Goal: Navigation & Orientation: Find specific page/section

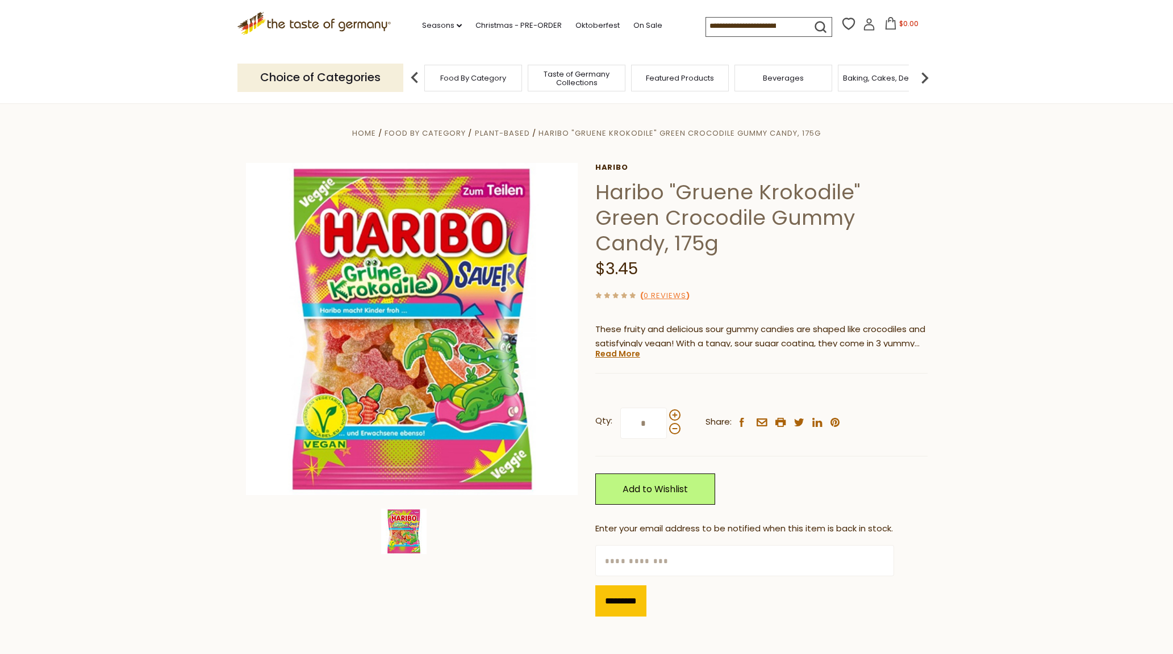
click at [353, 26] on icon ".st0{fill:#EDD300;} .st1{fill:#D33E21;}" at bounding box center [314, 23] width 154 height 23
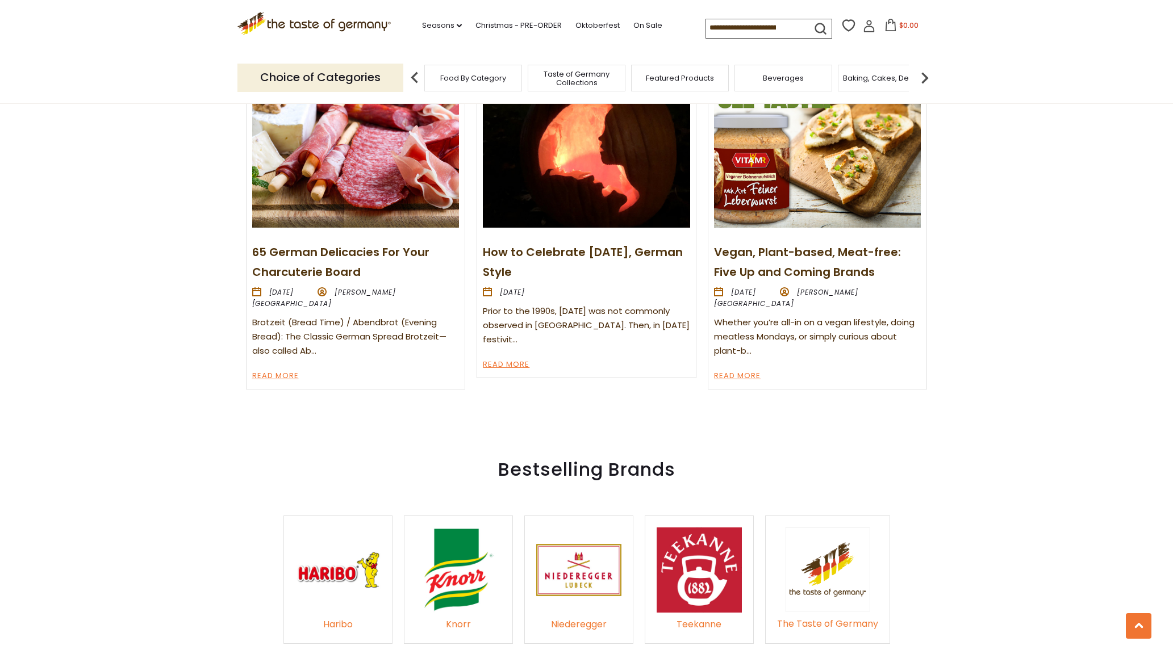
scroll to position [1477, 0]
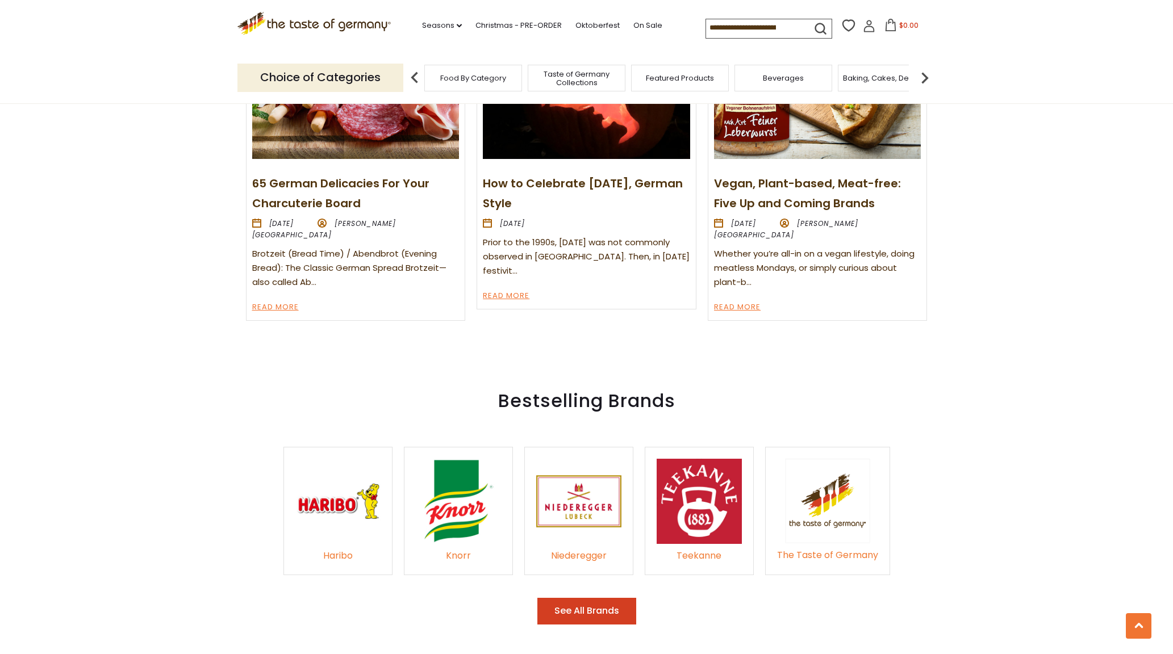
click at [323, 496] on img at bounding box center [337, 501] width 85 height 85
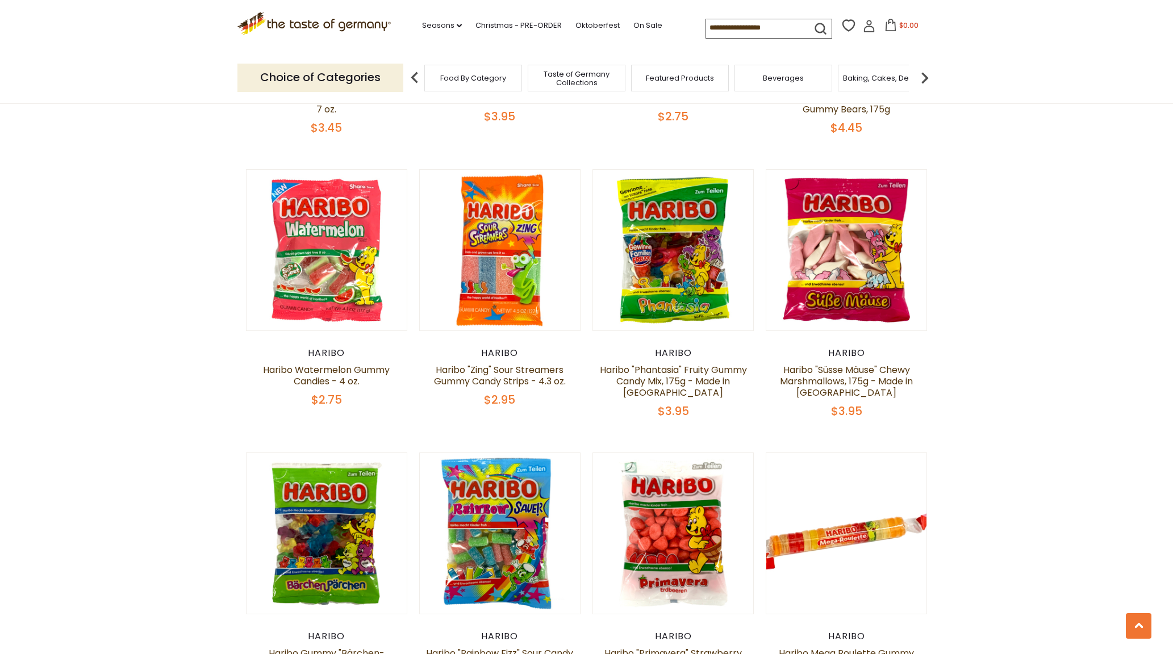
scroll to position [2272, 0]
